Goal: Task Accomplishment & Management: Manage account settings

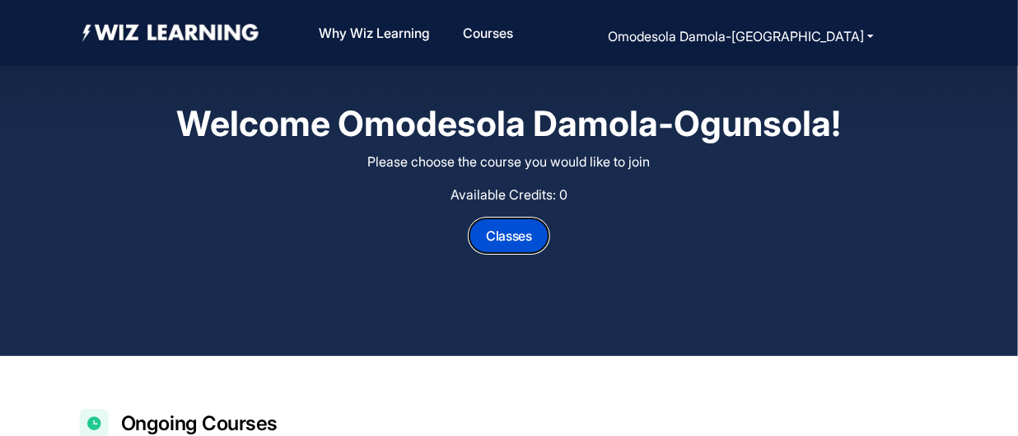
click at [525, 235] on button "Classes" at bounding box center [509, 235] width 81 height 36
click at [102, 248] on div "Welcome Omodesola Damola-Ogunsola! Please choose the course you would like to j…" at bounding box center [509, 178] width 1018 height 356
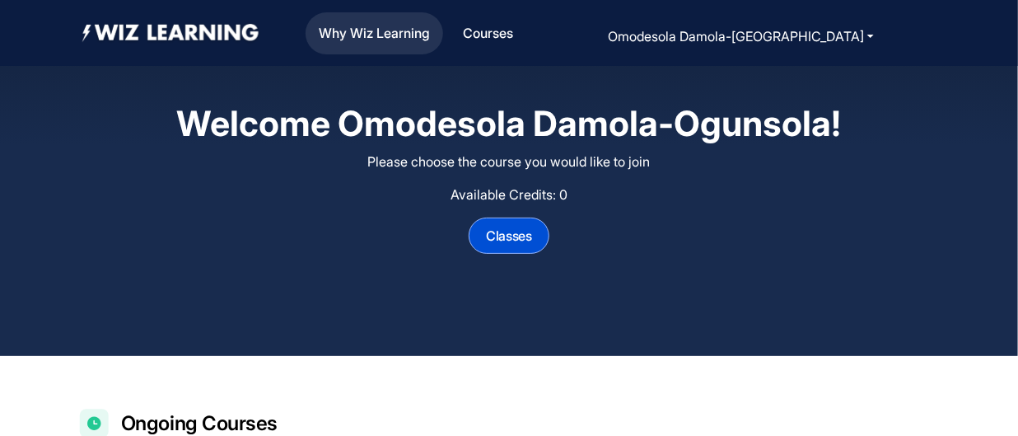
click at [418, 30] on link "Why Wiz Learning" at bounding box center [374, 33] width 124 height 35
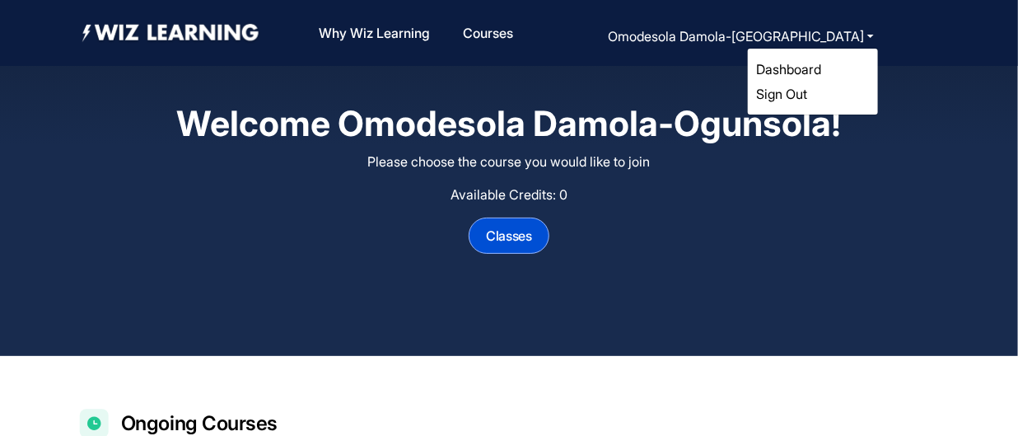
click at [783, 68] on link "Dashboard" at bounding box center [788, 69] width 65 height 16
click at [797, 74] on link "Dashboard" at bounding box center [788, 69] width 65 height 16
click at [806, 68] on link "Dashboard" at bounding box center [788, 69] width 65 height 16
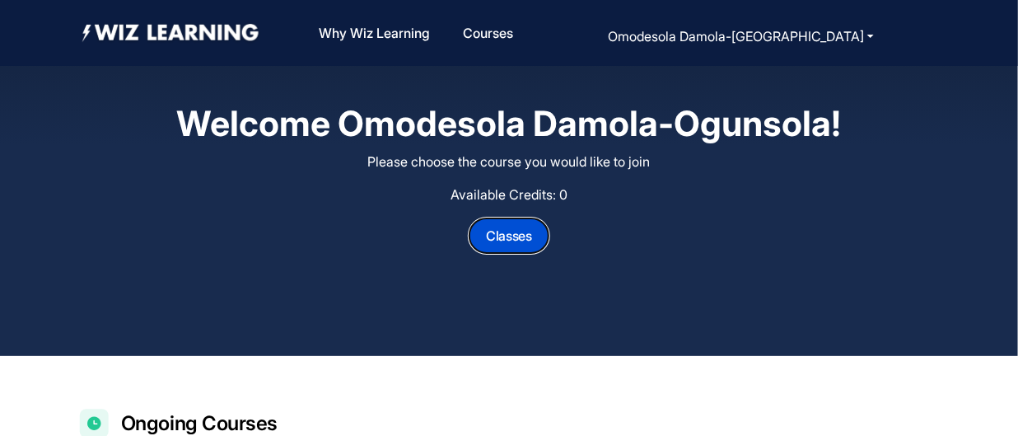
click at [503, 233] on button "Classes" at bounding box center [509, 235] width 81 height 36
click at [520, 30] on link "Courses" at bounding box center [487, 33] width 63 height 35
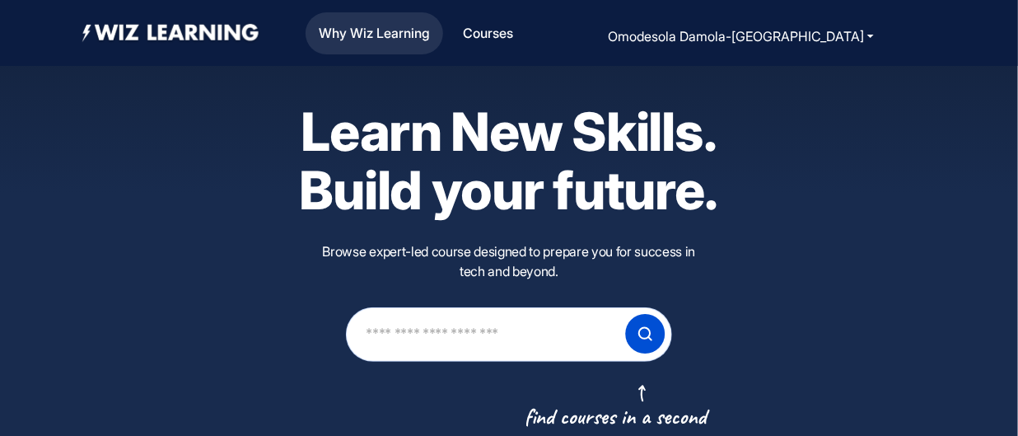
click at [411, 44] on link "Why Wiz Learning" at bounding box center [374, 33] width 124 height 35
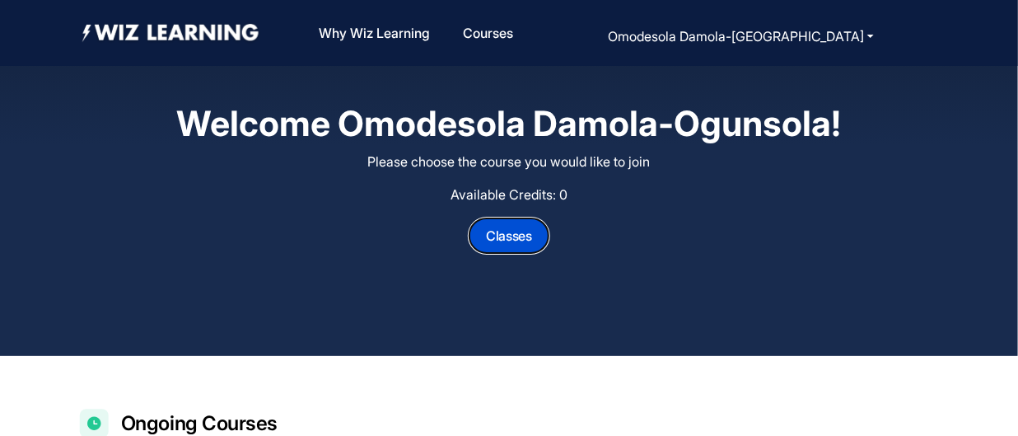
click at [523, 233] on button "Classes" at bounding box center [509, 235] width 81 height 36
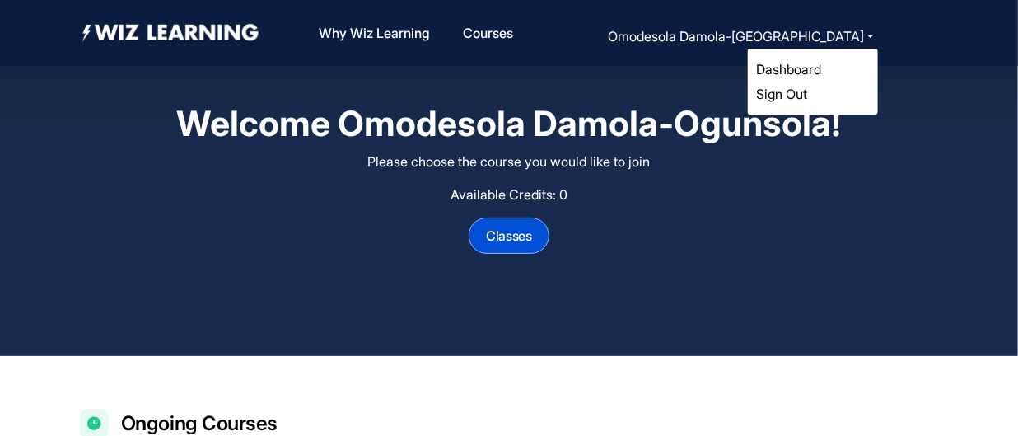
click at [788, 76] on link "Dashboard" at bounding box center [788, 69] width 65 height 16
click at [781, 76] on link "Dashboard" at bounding box center [788, 69] width 65 height 16
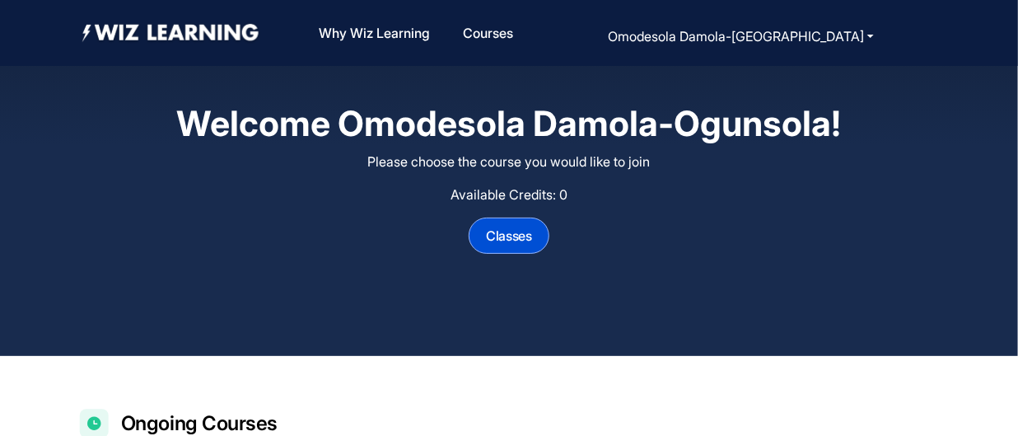
click at [666, 248] on div "Classes" at bounding box center [509, 235] width 794 height 36
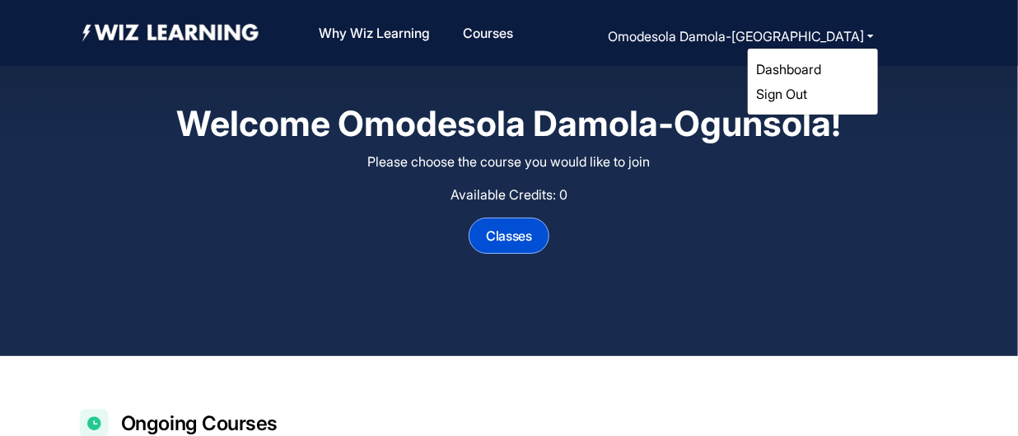
click at [778, 72] on link "Dashboard" at bounding box center [788, 69] width 65 height 16
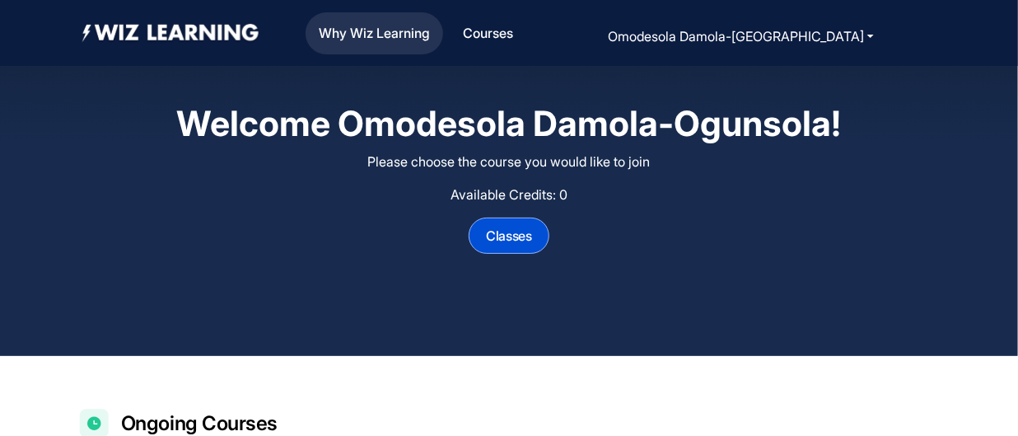
click at [437, 36] on link "Why Wiz Learning" at bounding box center [374, 33] width 124 height 35
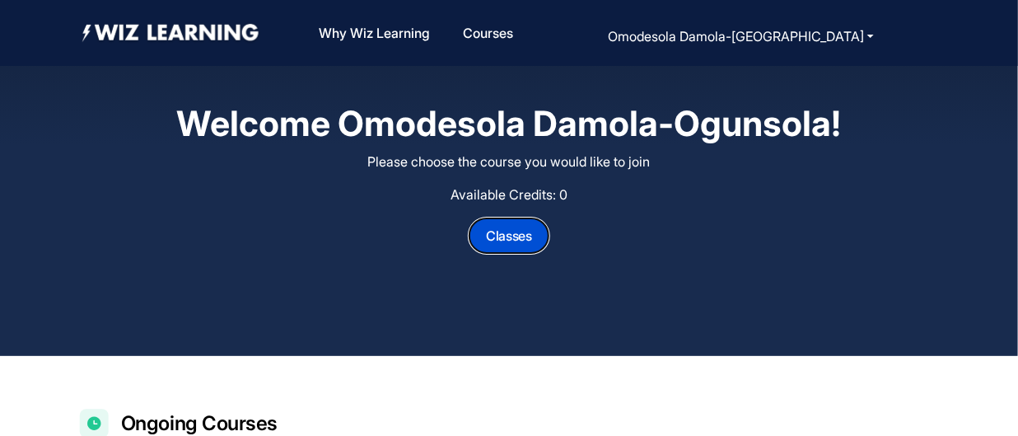
click at [517, 241] on button "Classes" at bounding box center [509, 235] width 81 height 36
click at [526, 239] on button "Classes" at bounding box center [509, 235] width 81 height 36
click at [896, 222] on div "Classes" at bounding box center [509, 235] width 794 height 36
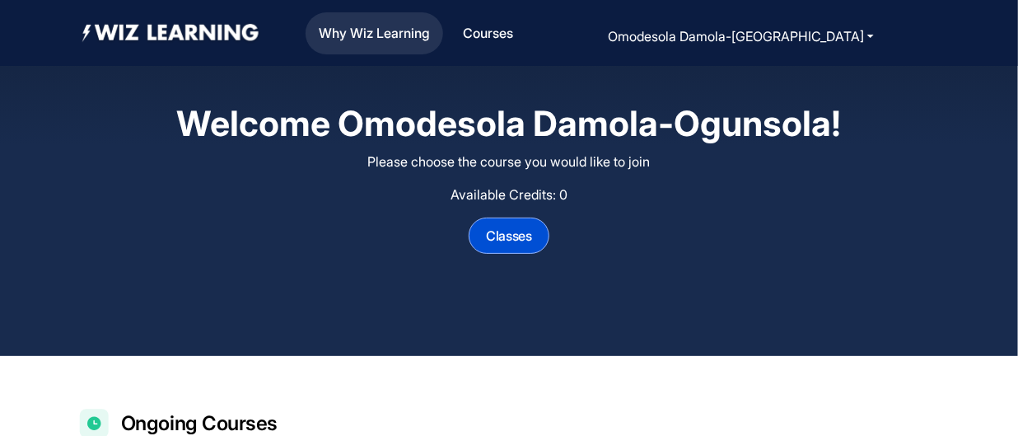
click at [437, 43] on link "Why Wiz Learning" at bounding box center [374, 33] width 124 height 35
click at [766, 49] on div "Why Wiz Learning Programs Courses Omodesola Damola-Ogunsola Dashboard Sign Out …" at bounding box center [601, 33] width 676 height 68
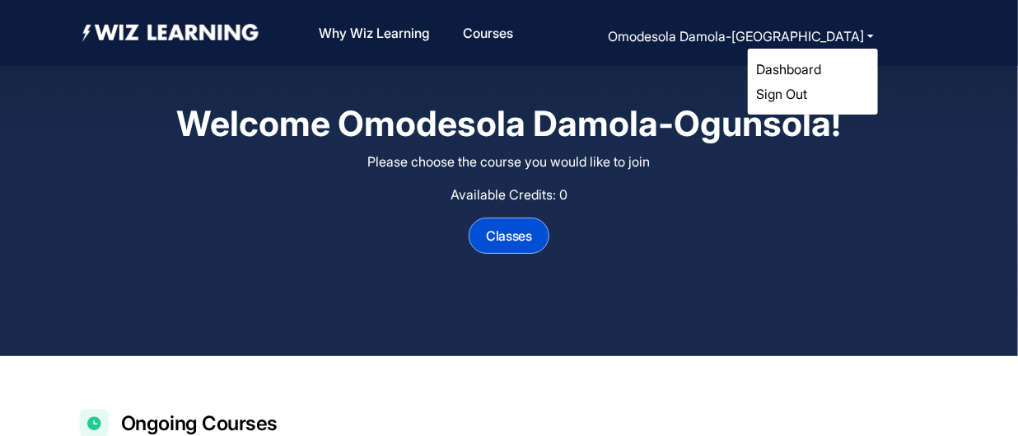
click at [784, 67] on link "Dashboard" at bounding box center [788, 69] width 65 height 16
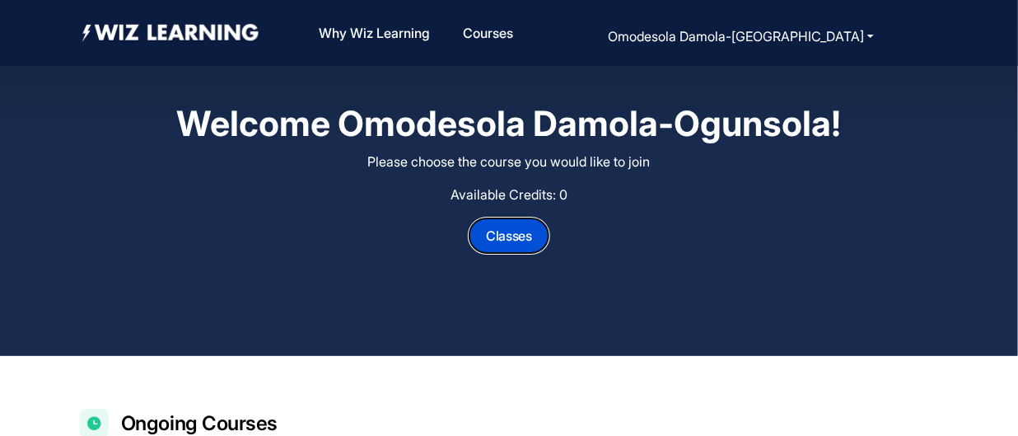
click at [518, 228] on button "Classes" at bounding box center [509, 235] width 81 height 36
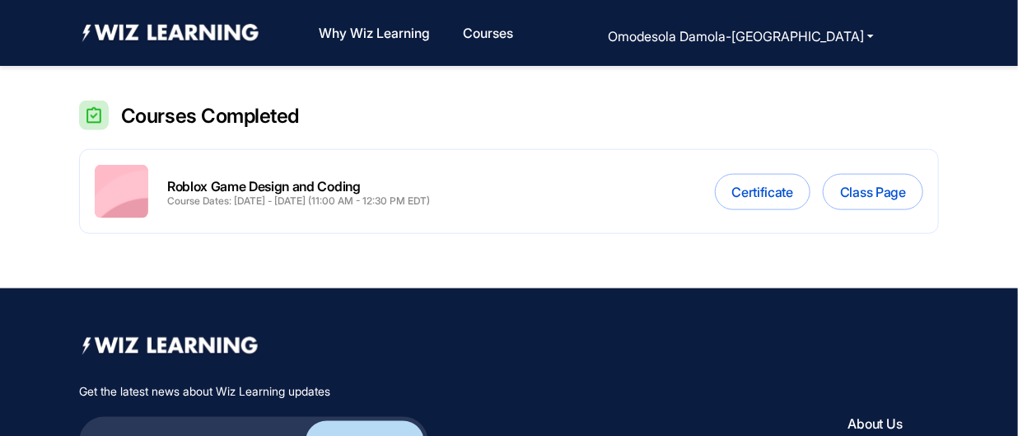
scroll to position [629, 0]
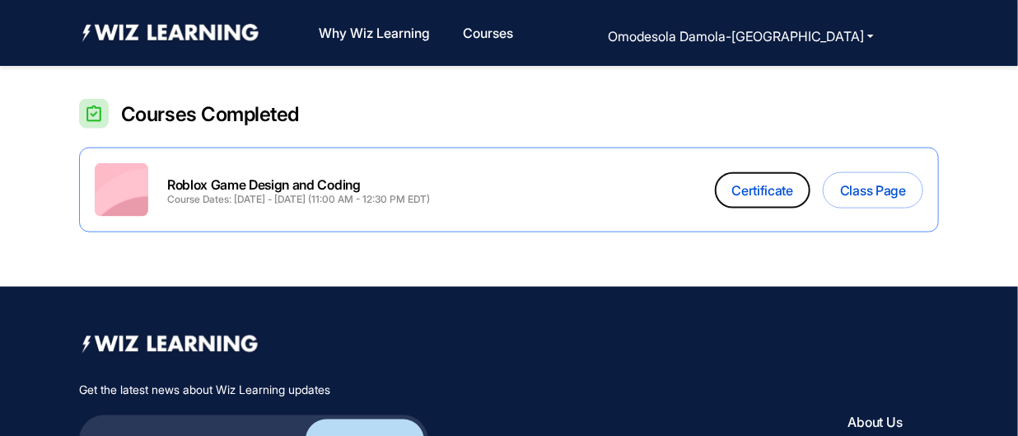
click at [737, 183] on button "Certificate" at bounding box center [763, 190] width 96 height 36
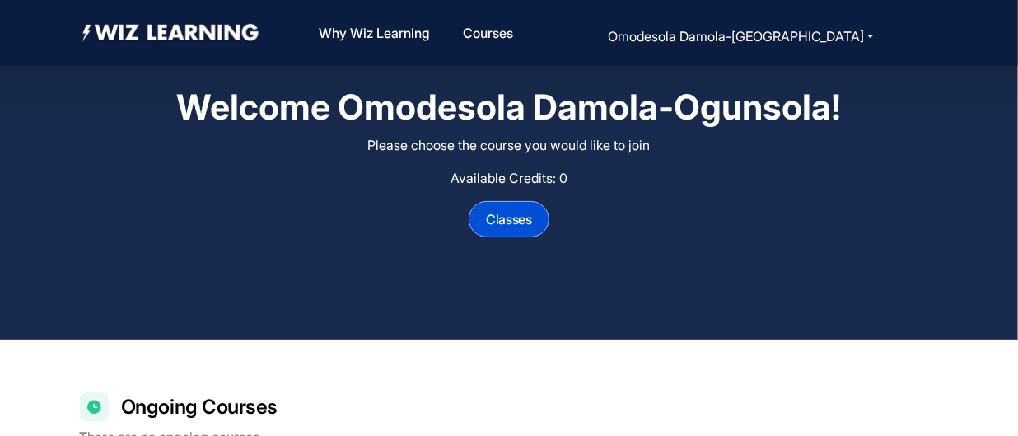
scroll to position [0, 0]
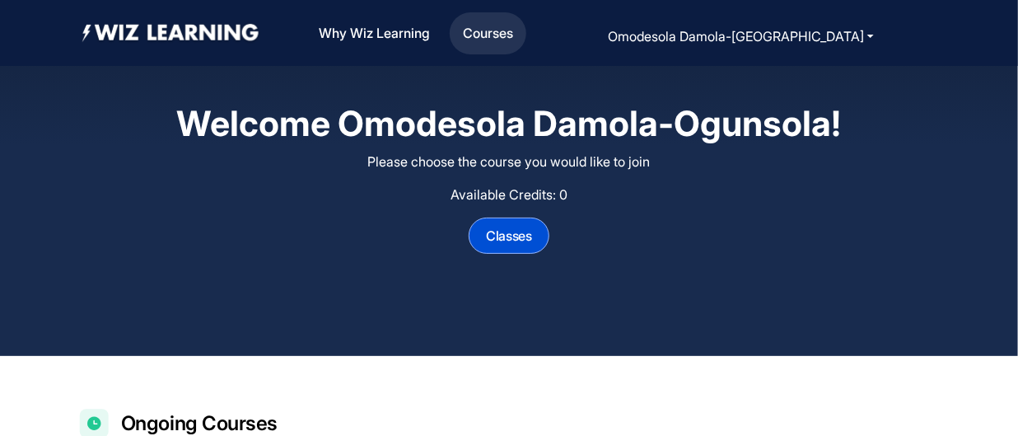
click at [520, 26] on link "Courses" at bounding box center [487, 33] width 63 height 35
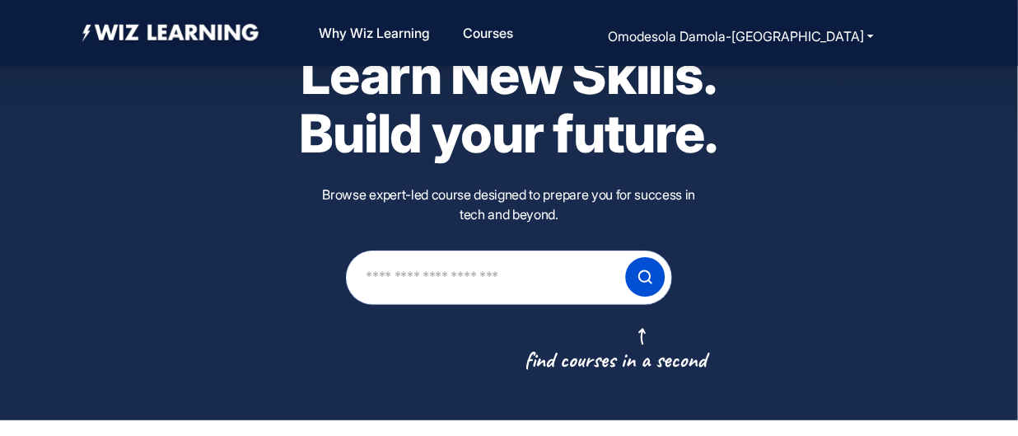
scroll to position [43, 0]
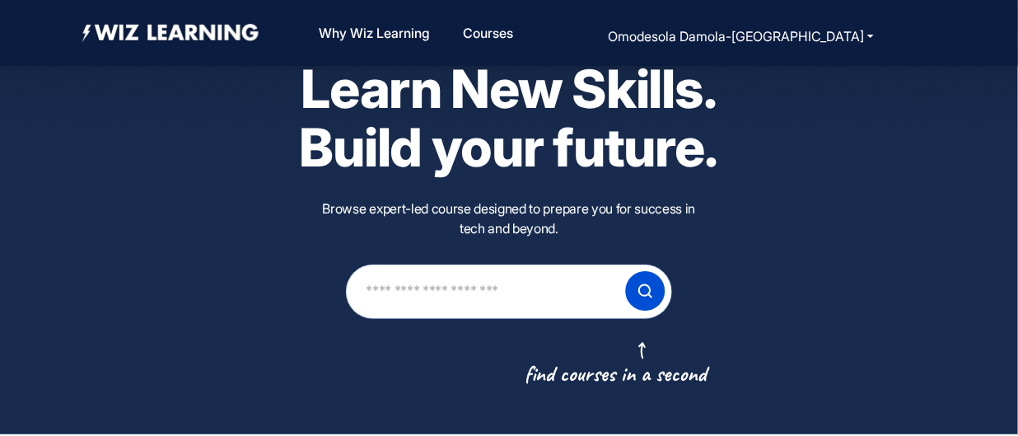
click at [480, 291] on input "text" at bounding box center [486, 291] width 242 height 47
type input "**********"
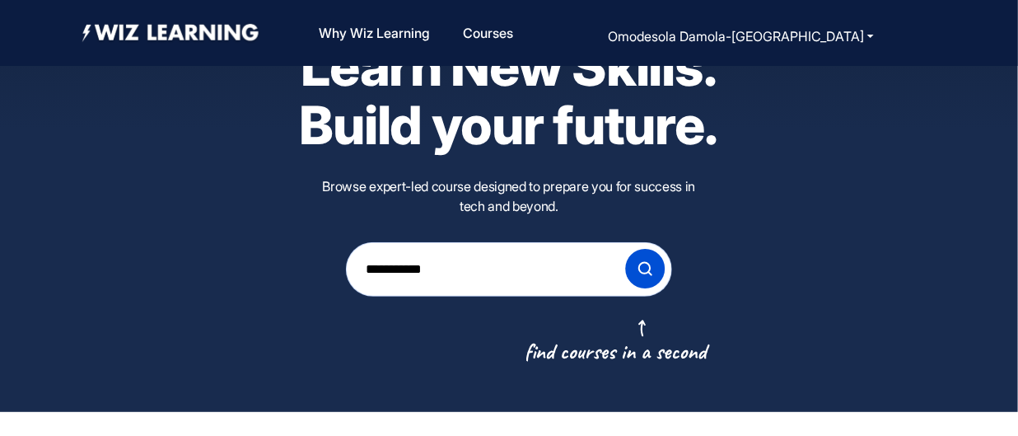
scroll to position [0, 0]
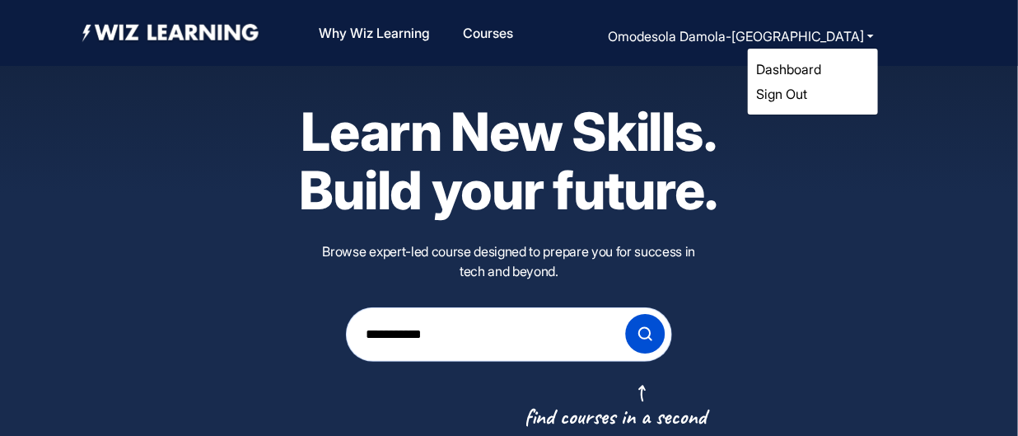
click at [793, 72] on link "Dashboard" at bounding box center [788, 69] width 65 height 16
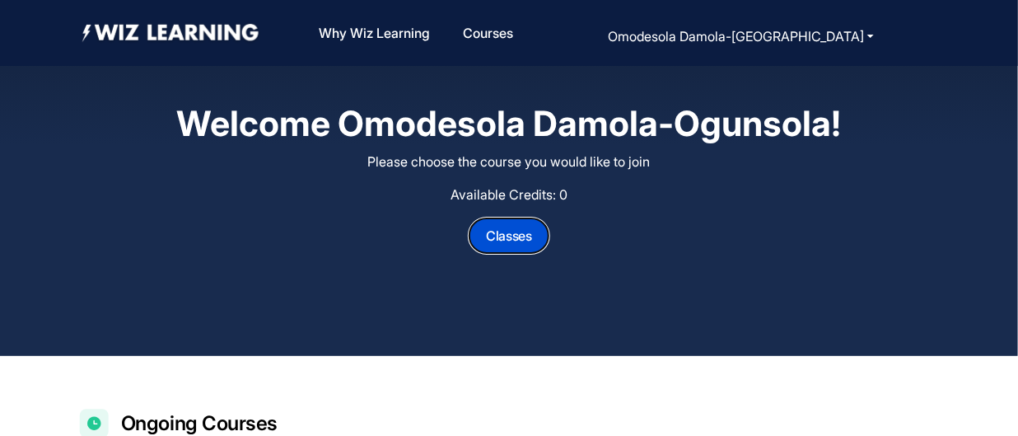
click at [529, 231] on button "Classes" at bounding box center [509, 235] width 81 height 36
click at [513, 236] on button "Classes" at bounding box center [509, 235] width 81 height 36
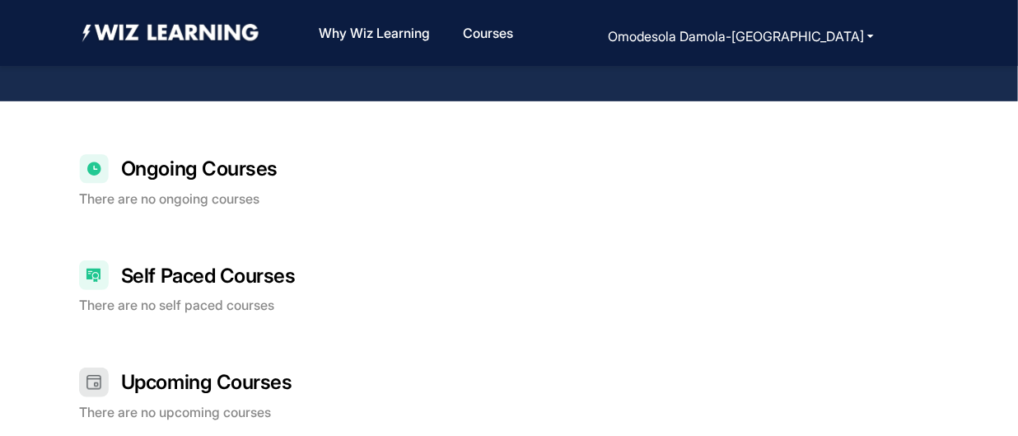
scroll to position [250, 0]
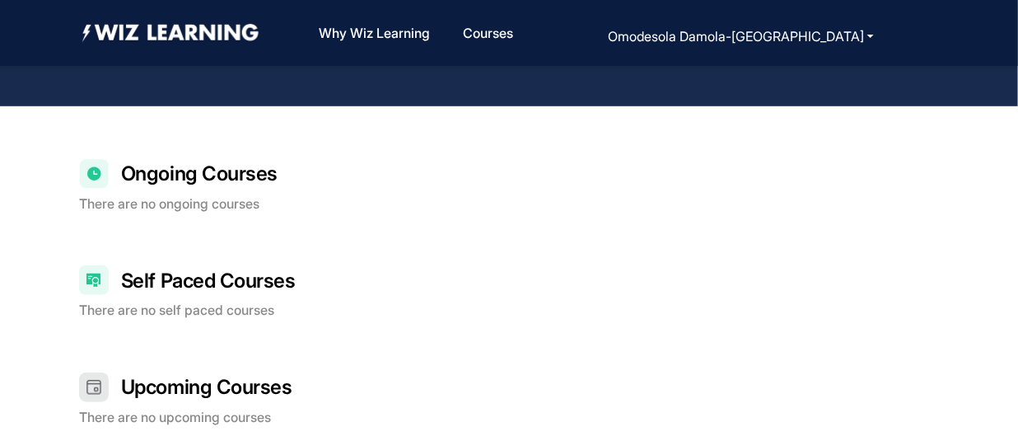
click at [766, 40] on button "Omodesola Damola-[GEOGRAPHIC_DATA]" at bounding box center [741, 36] width 276 height 23
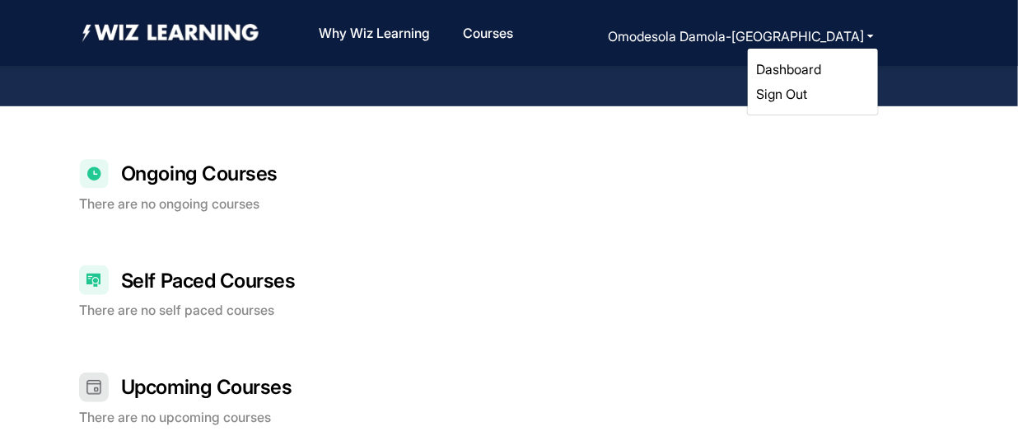
click at [788, 100] on link "Sign Out" at bounding box center [781, 94] width 51 height 16
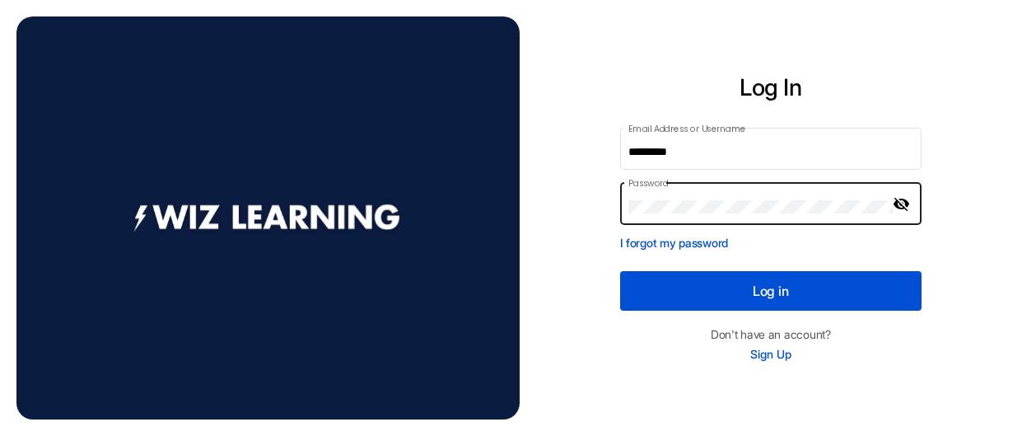
click at [899, 201] on mat-icon "visibility_off" at bounding box center [903, 204] width 20 height 20
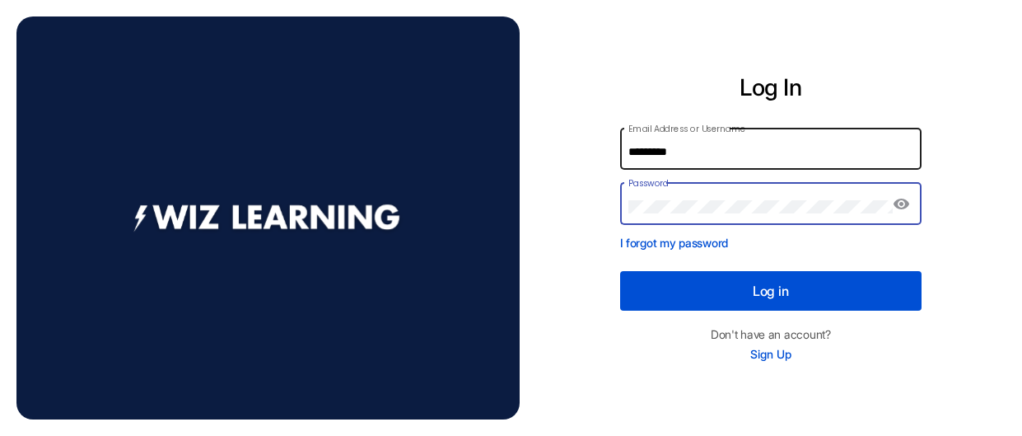
click at [685, 157] on input "*********" at bounding box center [771, 152] width 284 height 13
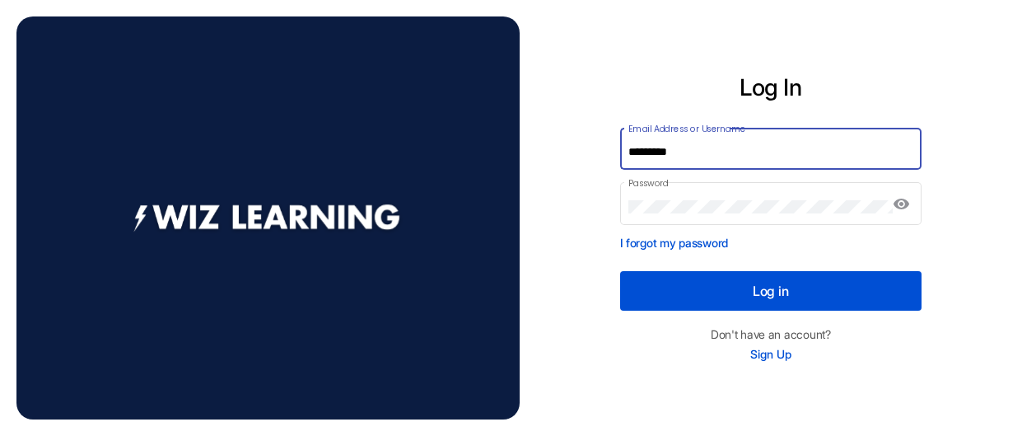
click at [685, 157] on input "*********" at bounding box center [771, 152] width 284 height 13
paste input "*"
type input "**********"
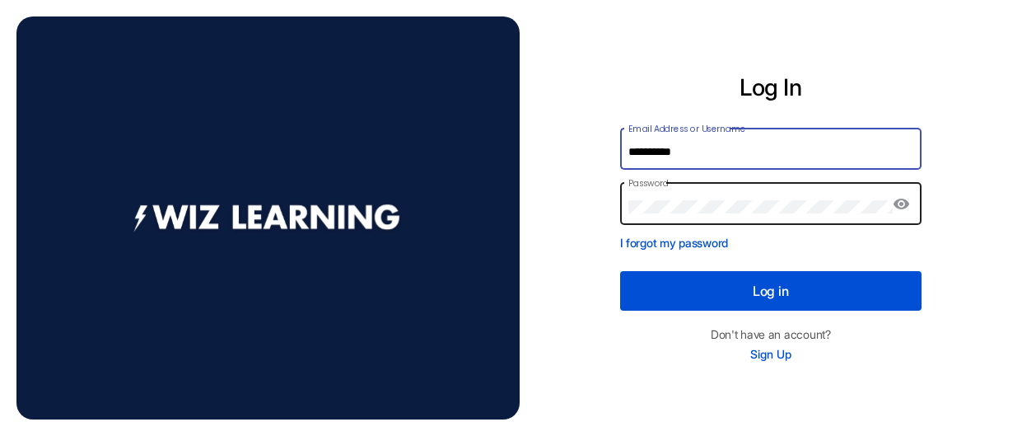
click at [726, 199] on div "Password" at bounding box center [761, 202] width 264 height 45
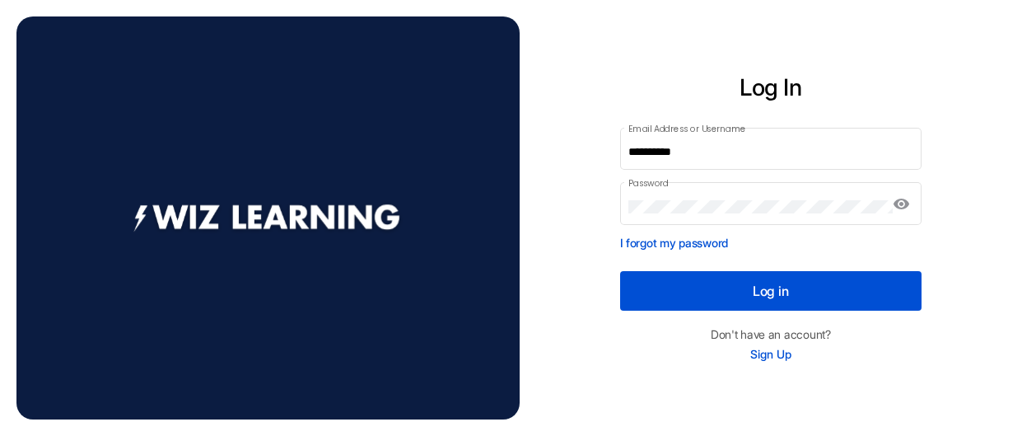
drag, startPoint x: 726, startPoint y: 199, endPoint x: 533, endPoint y: 208, distance: 193.0
click at [533, 208] on div "**********" at bounding box center [771, 217] width 503 height 391
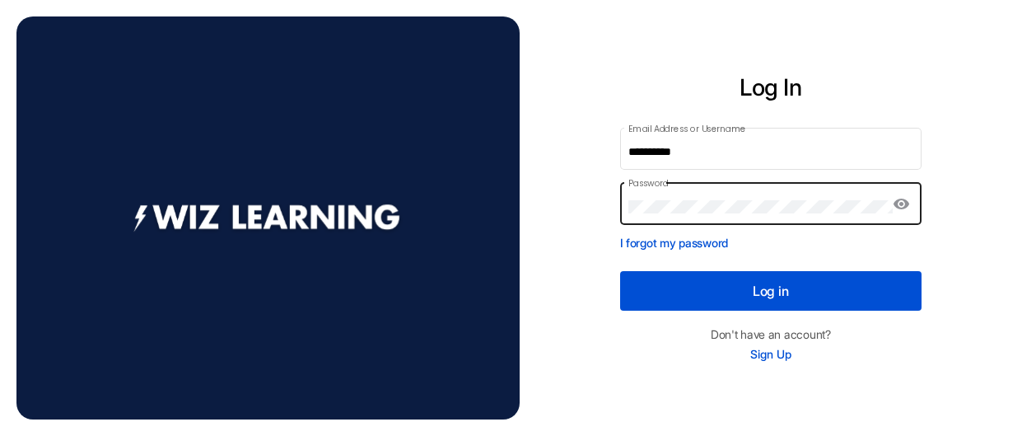
click at [769, 194] on div "Password" at bounding box center [761, 202] width 264 height 45
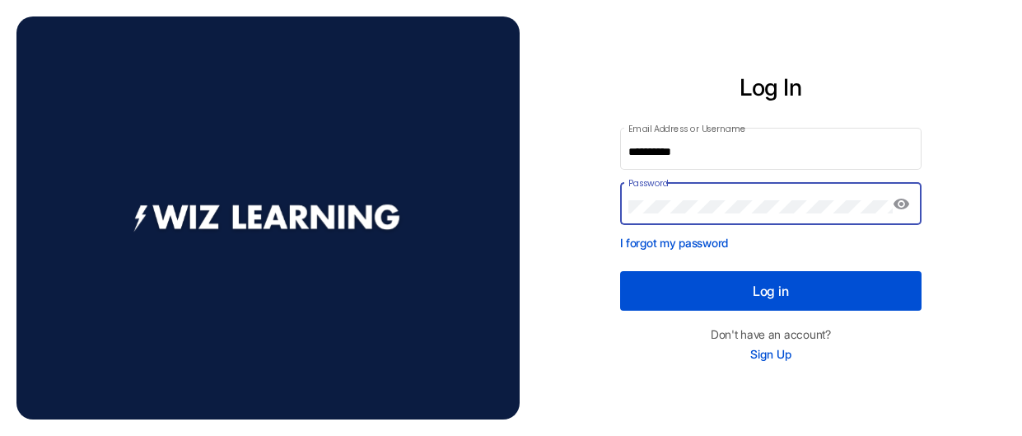
click at [912, 236] on p "I forgot my password" at bounding box center [771, 242] width 302 height 17
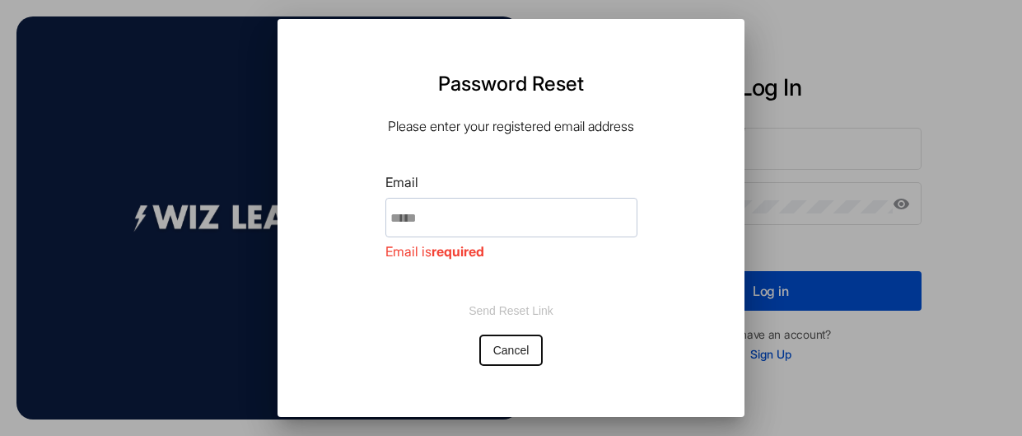
click at [493, 348] on span "Cancel" at bounding box center [511, 350] width 36 height 13
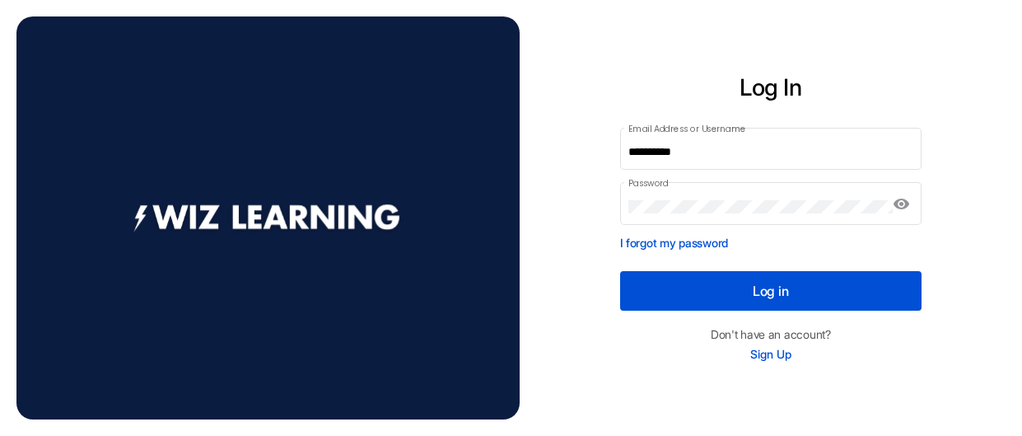
click at [785, 287] on button "Log in" at bounding box center [771, 291] width 302 height 40
